Goal: Task Accomplishment & Management: Manage account settings

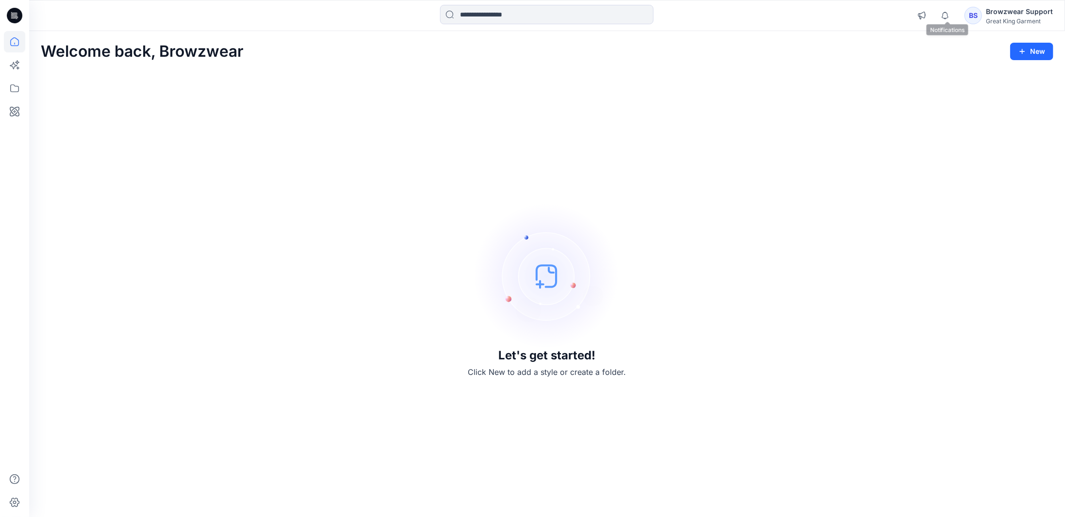
click at [973, 19] on div "BS" at bounding box center [973, 15] width 17 height 17
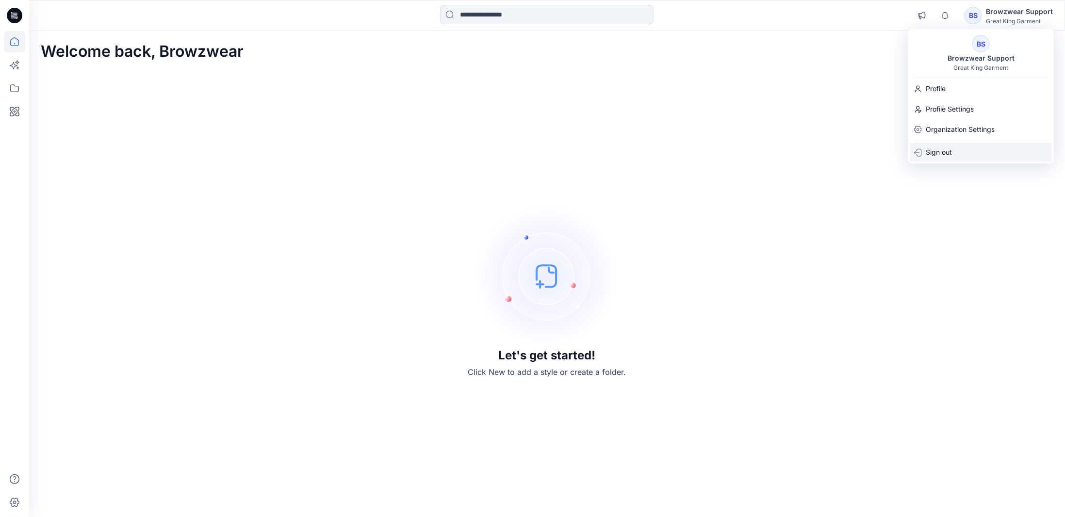
click at [943, 151] on p "Sign out" at bounding box center [939, 152] width 26 height 18
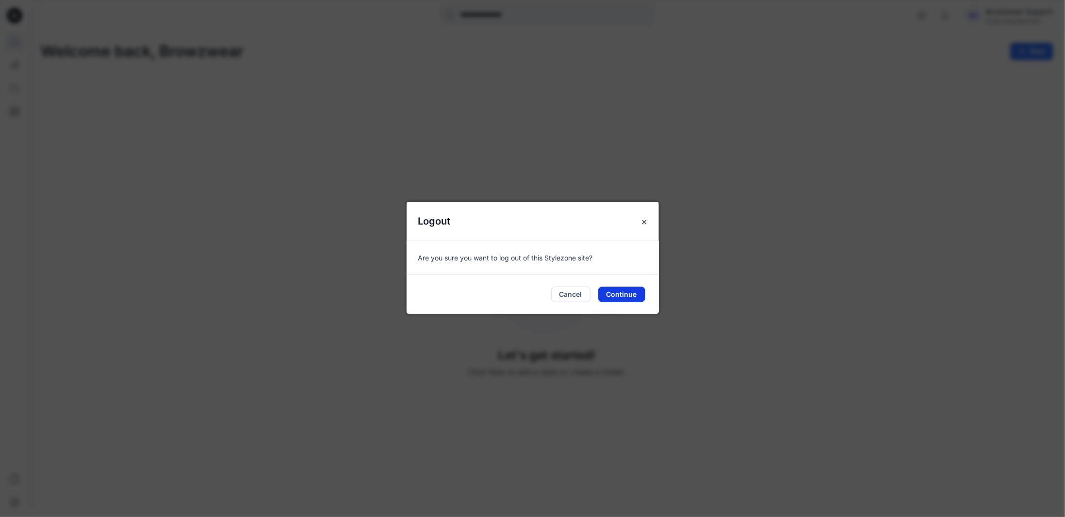
click at [627, 289] on button "Continue" at bounding box center [621, 295] width 47 height 16
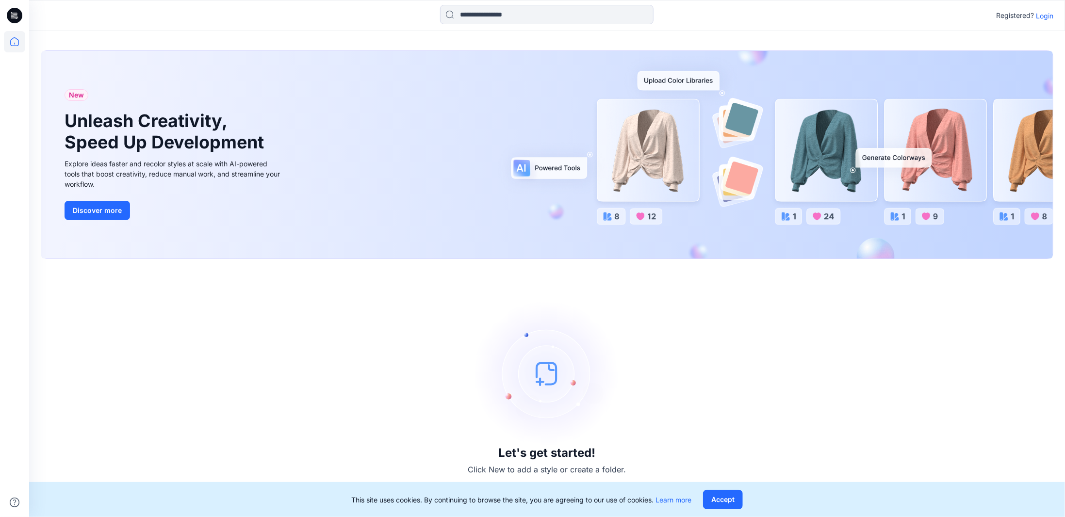
click at [1042, 15] on p "Login" at bounding box center [1044, 16] width 17 height 10
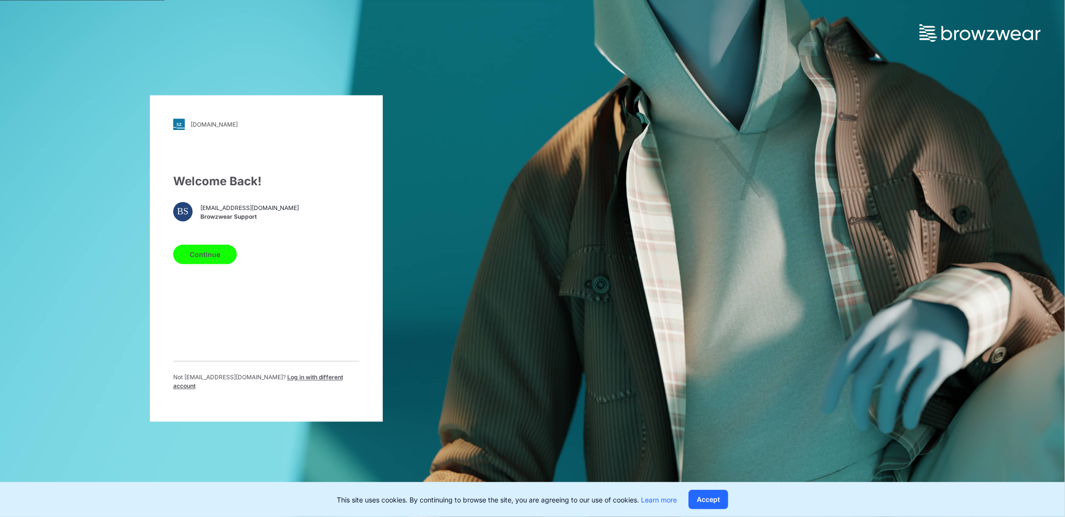
click at [327, 381] on span "Log in with different account" at bounding box center [258, 382] width 170 height 16
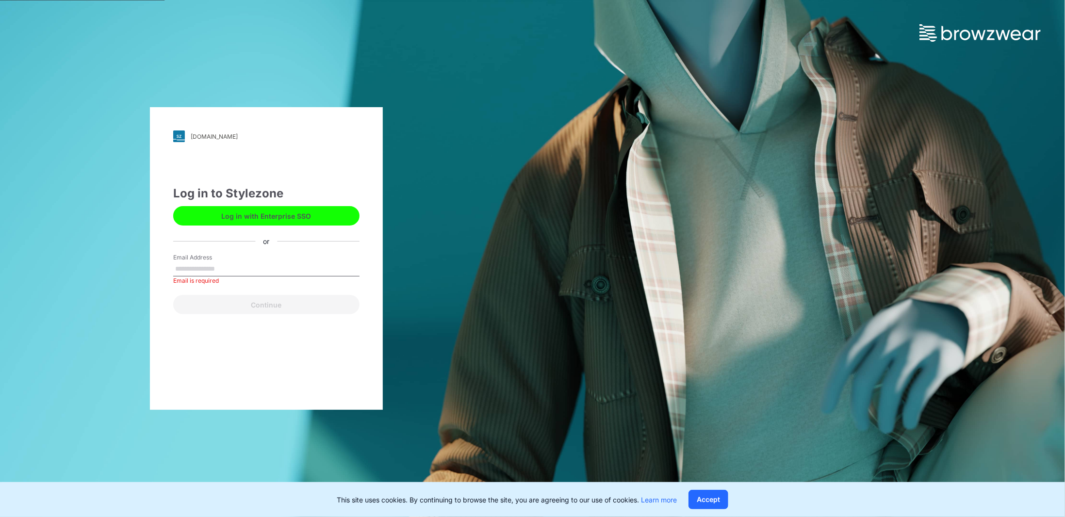
click at [476, 389] on div "greatking.stylezone.com Loading... Log in to Stylezone Log in with Enterprise S…" at bounding box center [266, 258] width 533 height 517
